Goal: Task Accomplishment & Management: Manage account settings

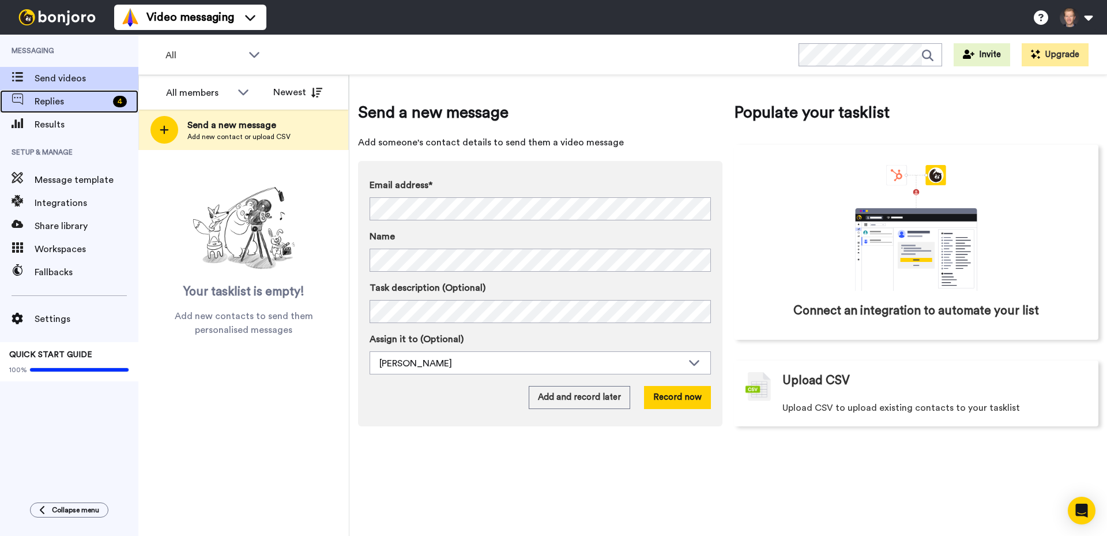
click at [70, 101] on span "Replies" at bounding box center [72, 102] width 74 height 14
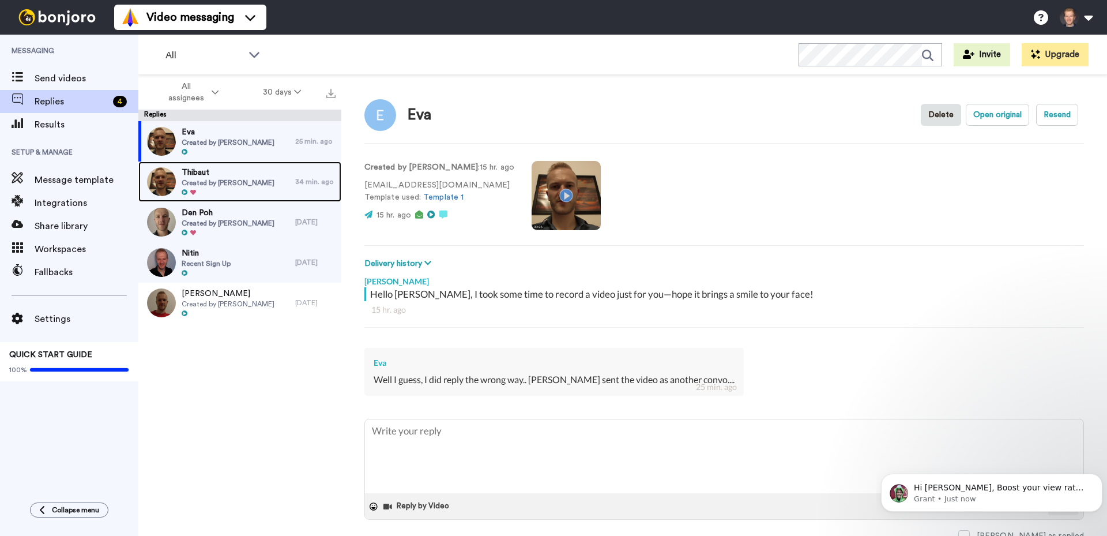
click at [233, 180] on span "Created by [PERSON_NAME]" at bounding box center [228, 182] width 93 height 9
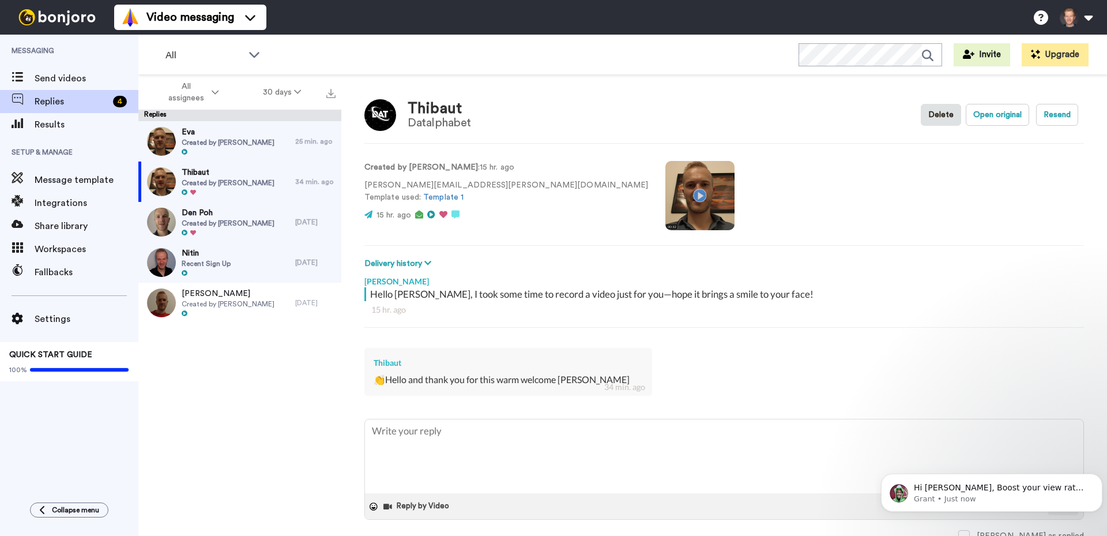
scroll to position [6, 0]
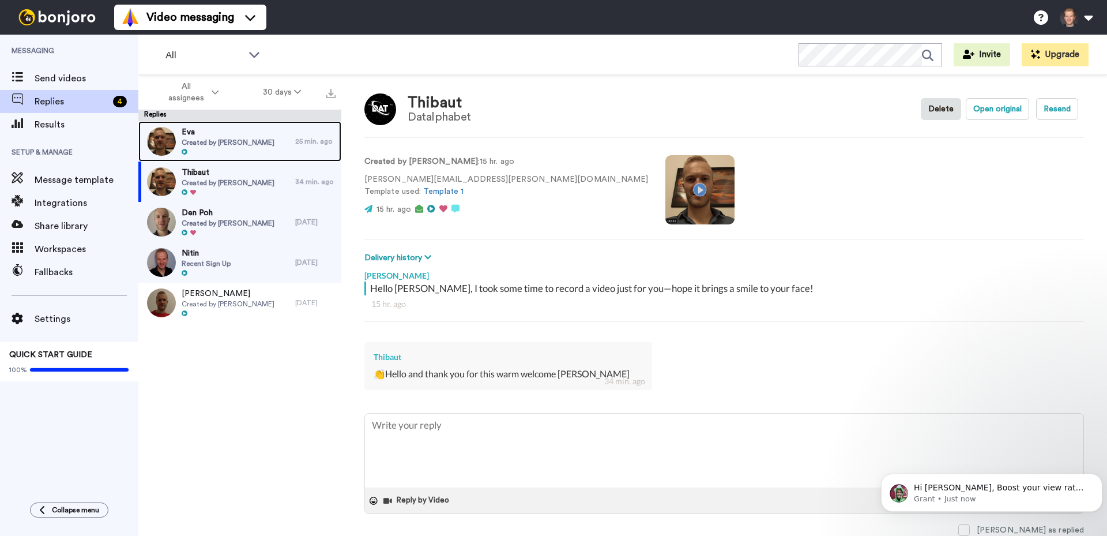
click at [205, 132] on span "Eva" at bounding box center [228, 132] width 93 height 12
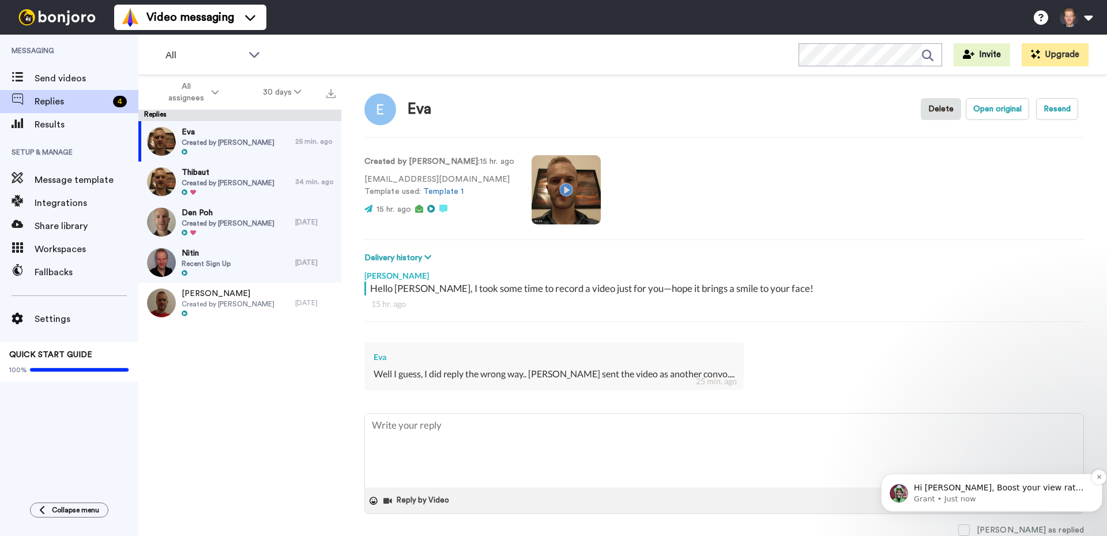
click at [995, 494] on p "Grant • Just now" at bounding box center [1001, 498] width 174 height 10
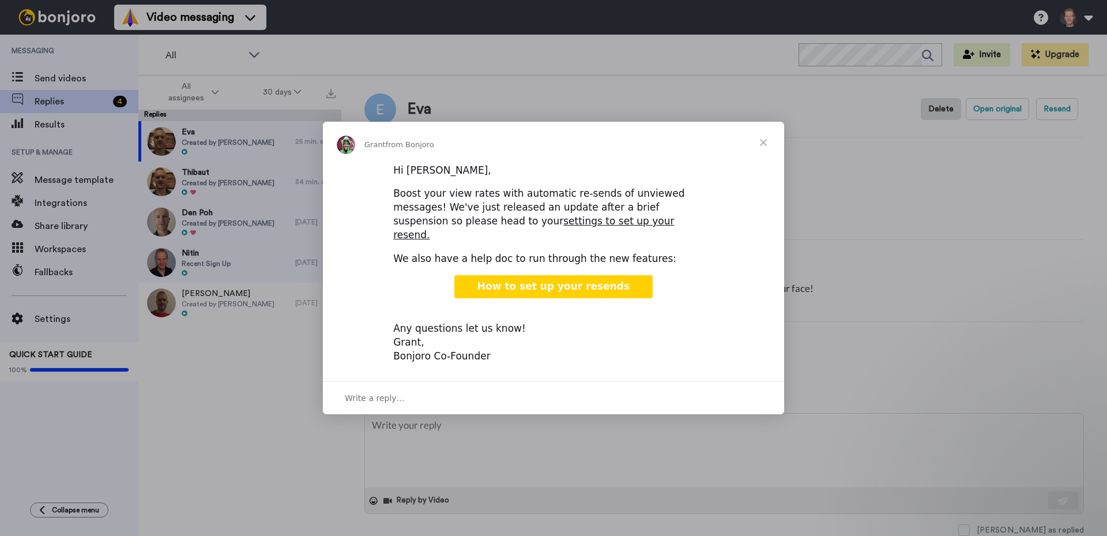
click at [766, 149] on span "Close" at bounding box center [763, 143] width 42 height 42
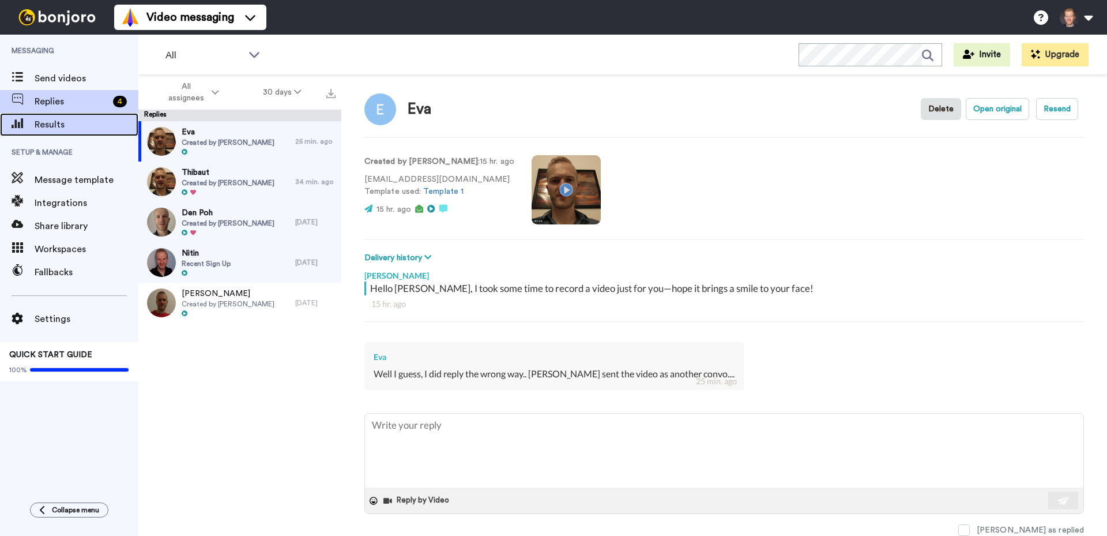
click at [62, 131] on span "Results" at bounding box center [87, 125] width 104 height 14
type textarea "x"
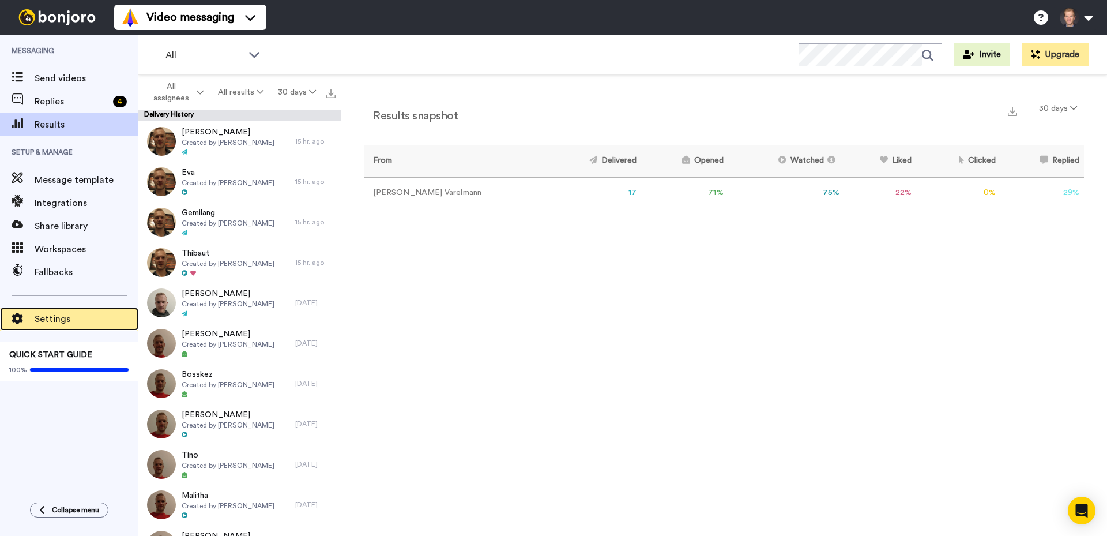
click at [59, 312] on span "Settings" at bounding box center [87, 319] width 104 height 14
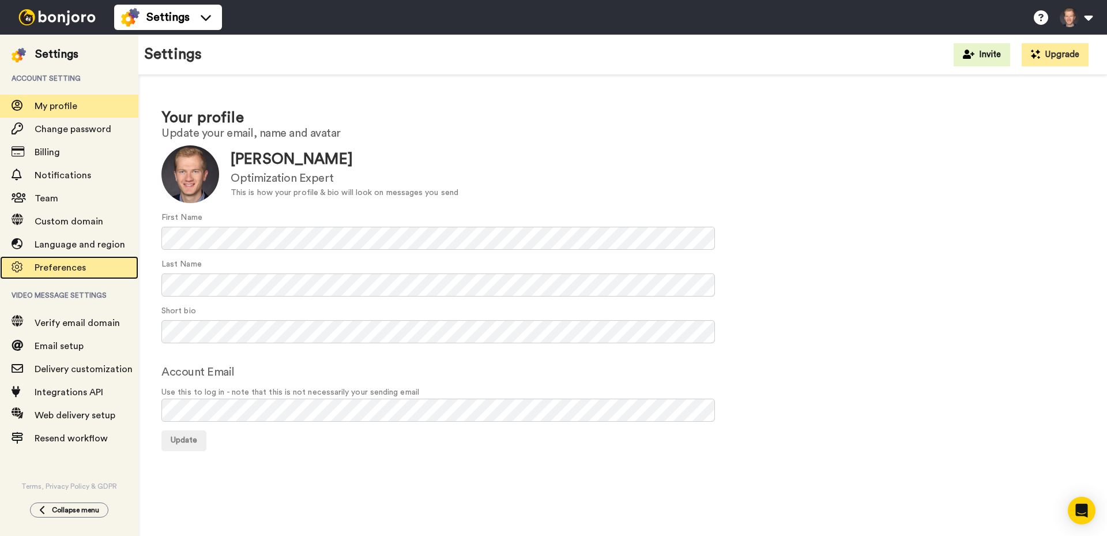
click at [62, 264] on span "Preferences" at bounding box center [60, 267] width 51 height 9
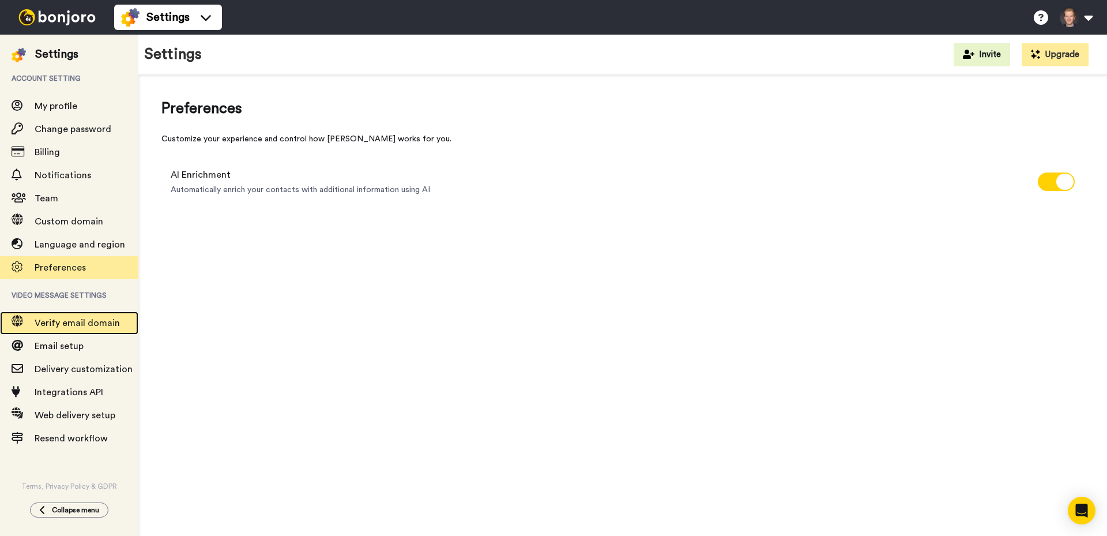
click at [78, 320] on span "Verify email domain" at bounding box center [77, 322] width 85 height 9
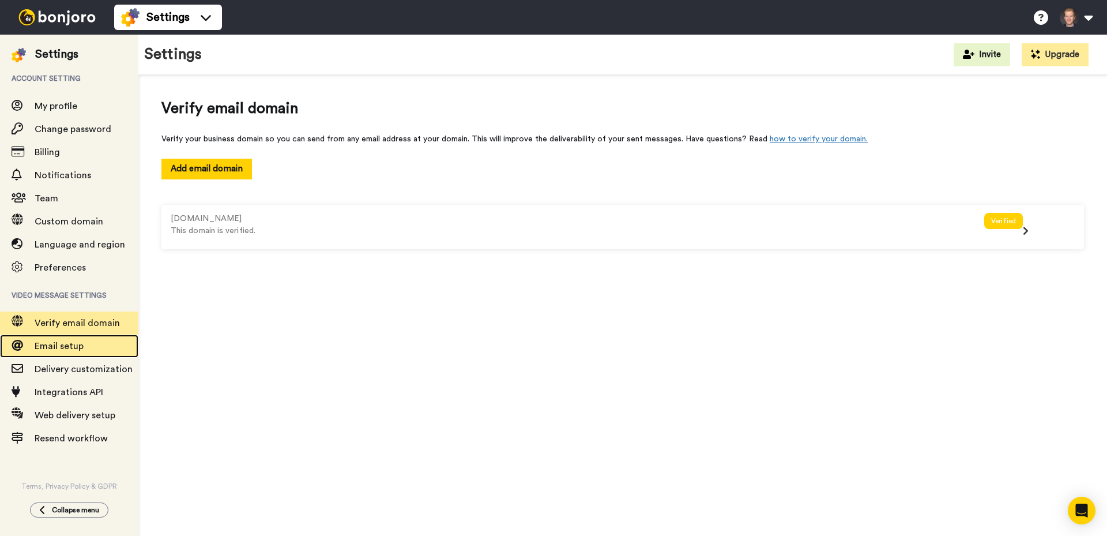
click at [69, 338] on div "Email setup" at bounding box center [69, 345] width 138 height 23
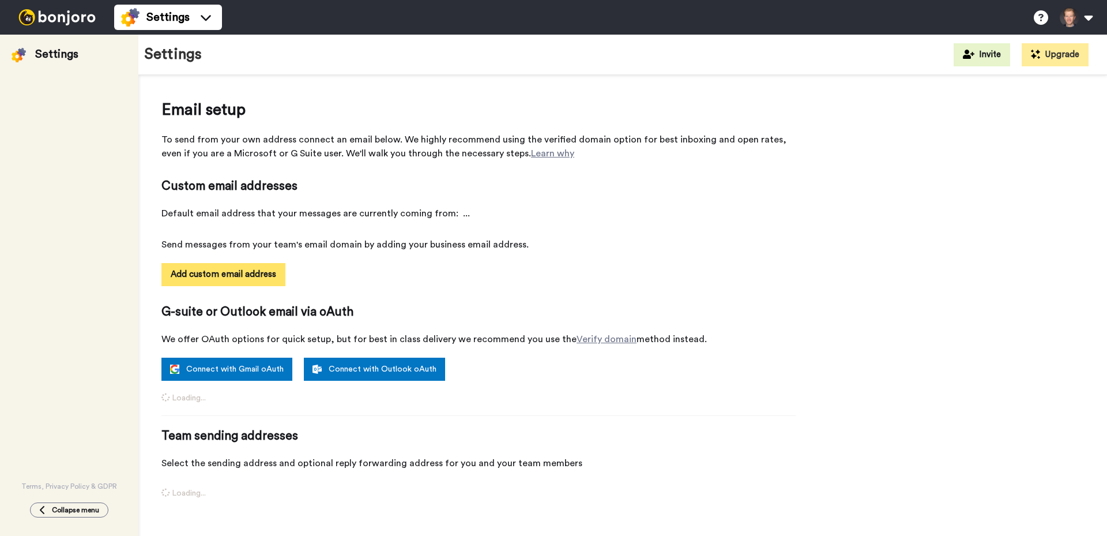
select select "164038"
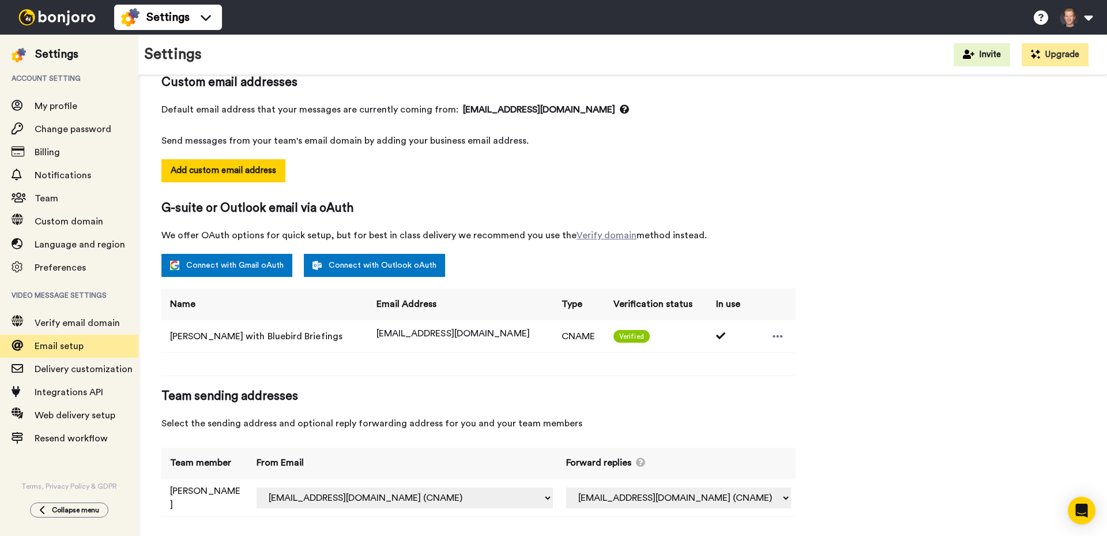
scroll to position [107, 0]
